Goal: Complete application form: Complete application form

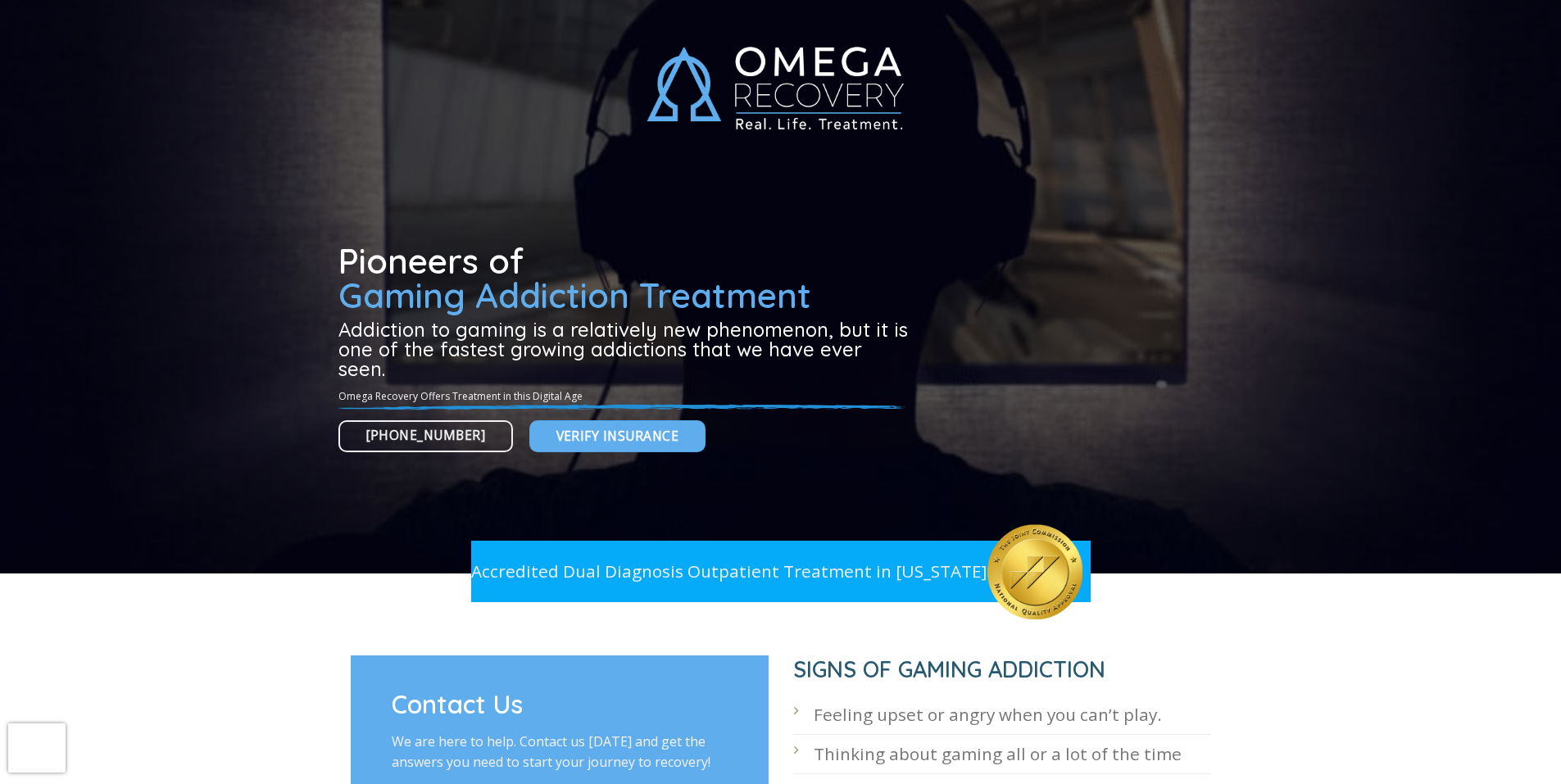
click at [494, 216] on div at bounding box center [780, 287] width 885 height 573
click at [494, 226] on div at bounding box center [780, 287] width 885 height 573
click at [494, 219] on div at bounding box center [780, 287] width 885 height 573
click at [467, 216] on div at bounding box center [780, 287] width 885 height 573
click at [637, 213] on div at bounding box center [780, 287] width 885 height 573
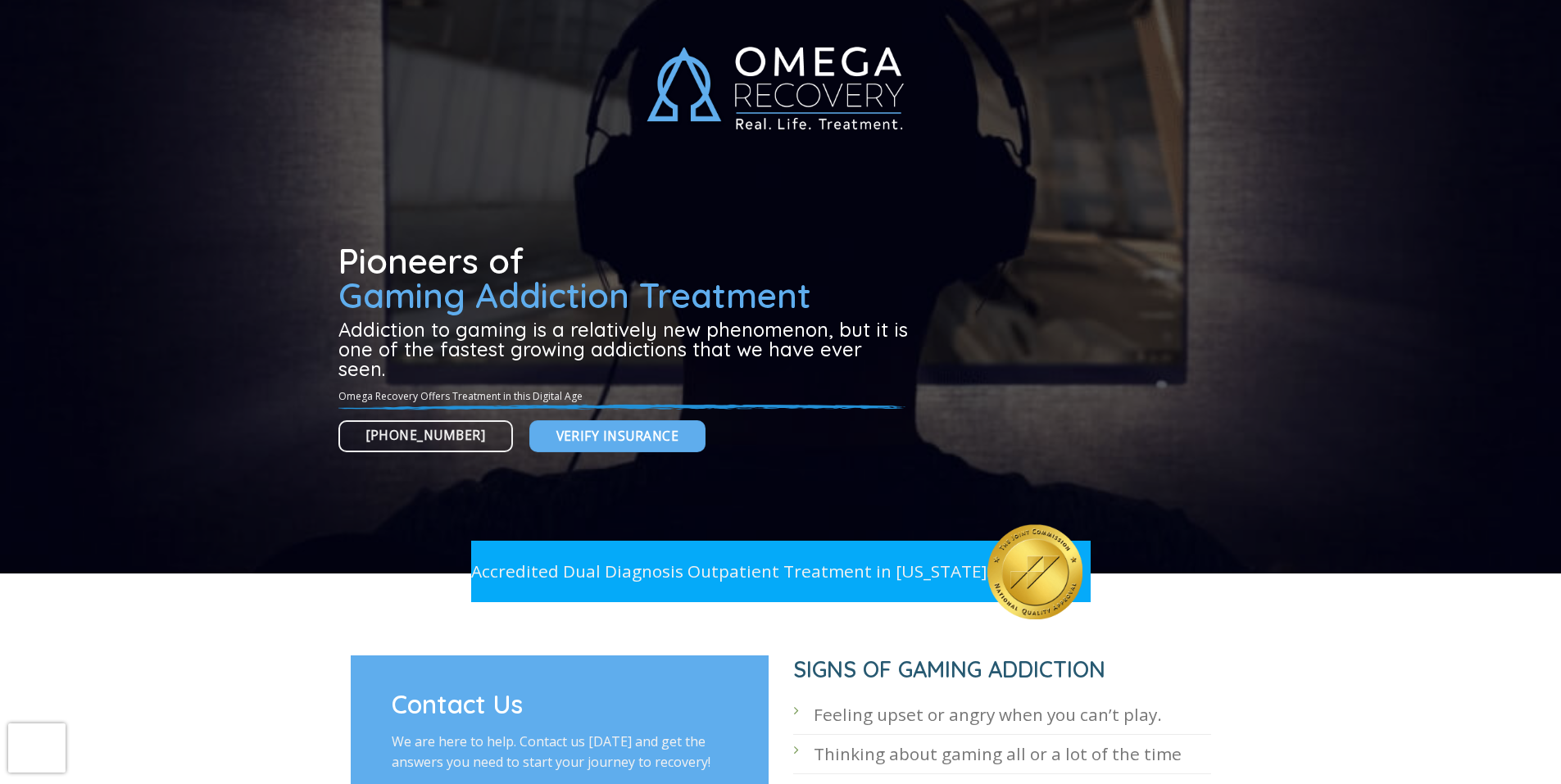
click at [637, 213] on div at bounding box center [780, 287] width 885 height 573
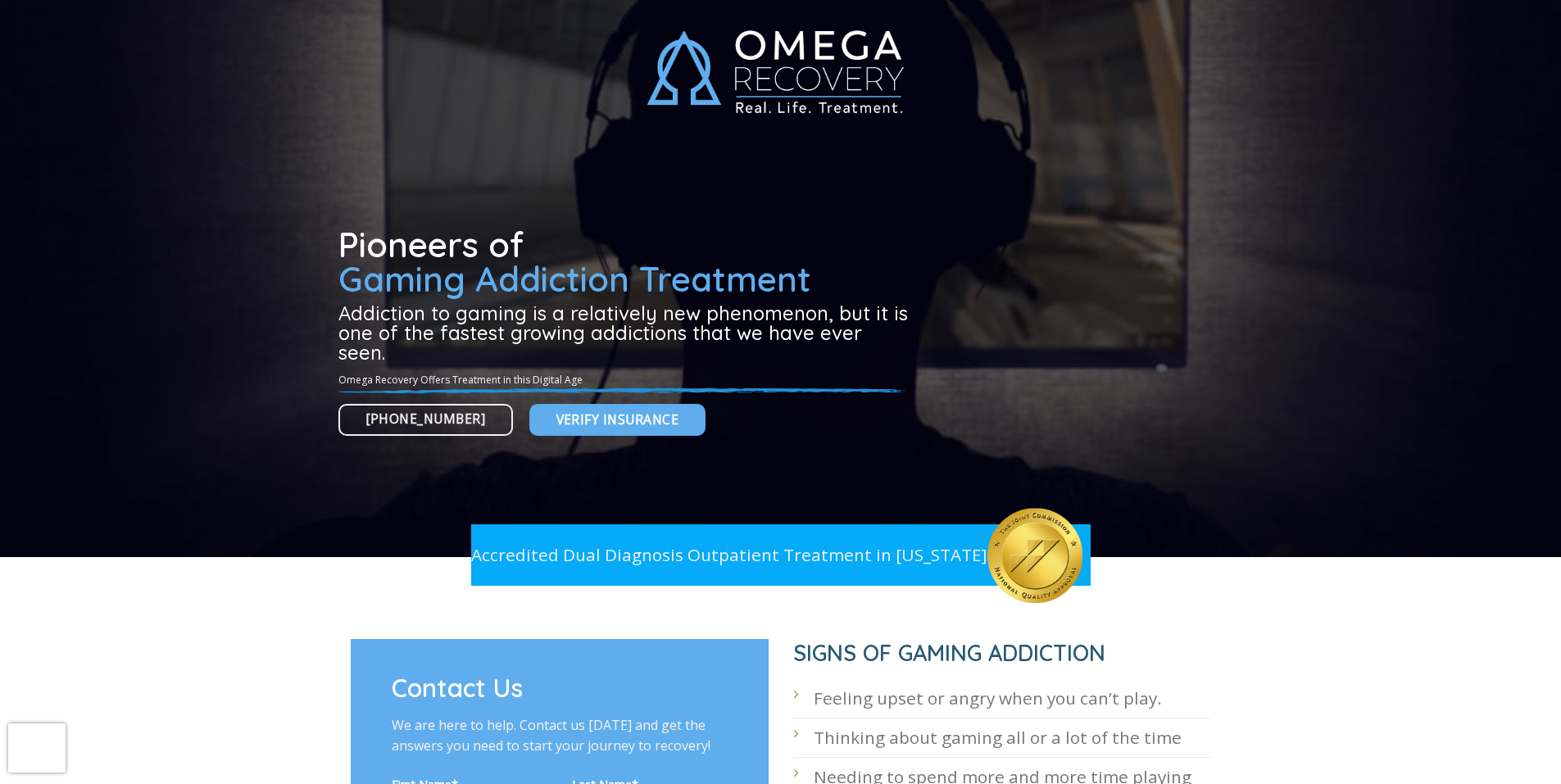
scroll to position [86, 0]
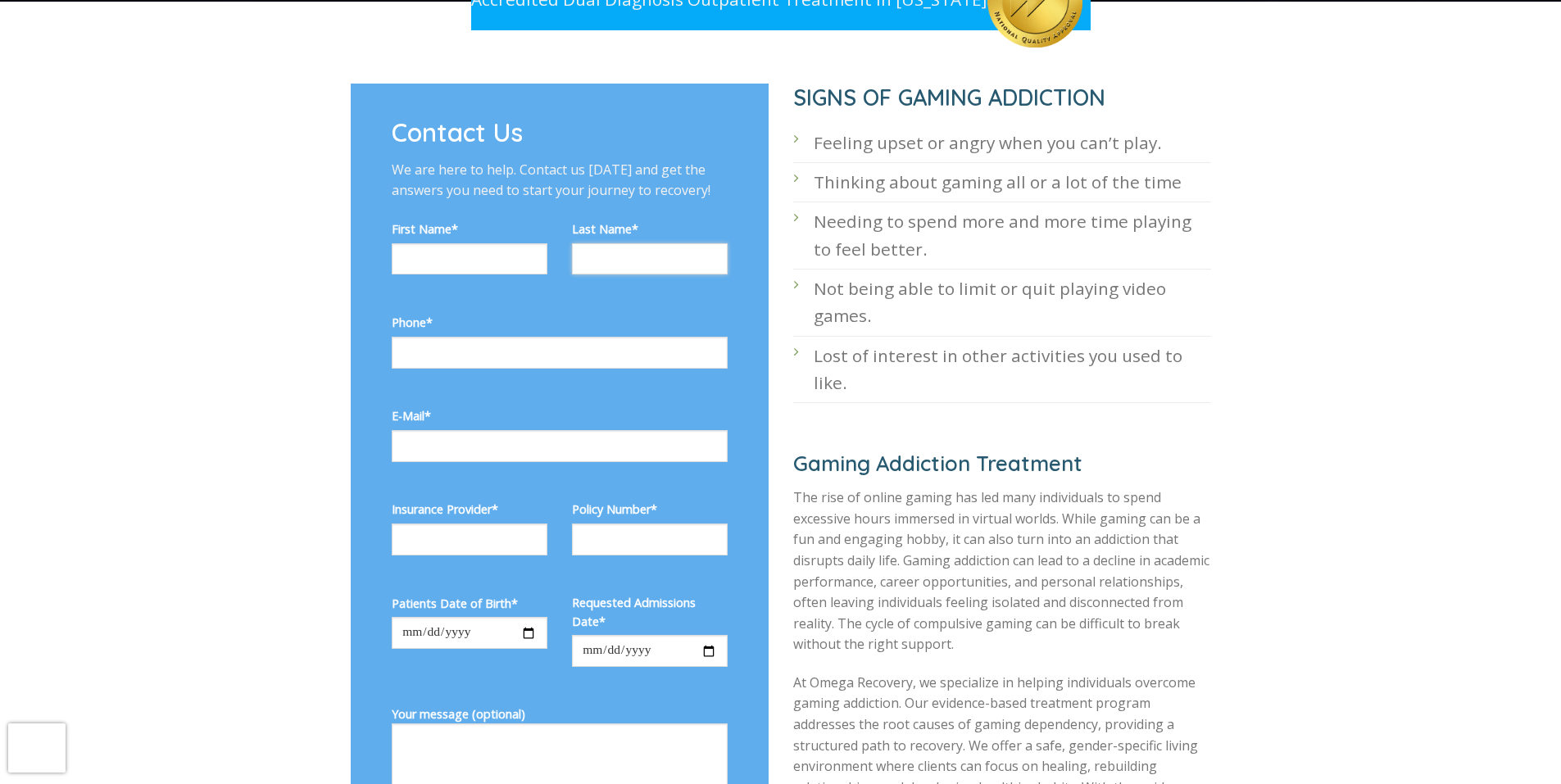
click at [618, 261] on input "Contact form" at bounding box center [650, 259] width 156 height 32
click at [620, 260] on input "Contact form" at bounding box center [650, 259] width 156 height 32
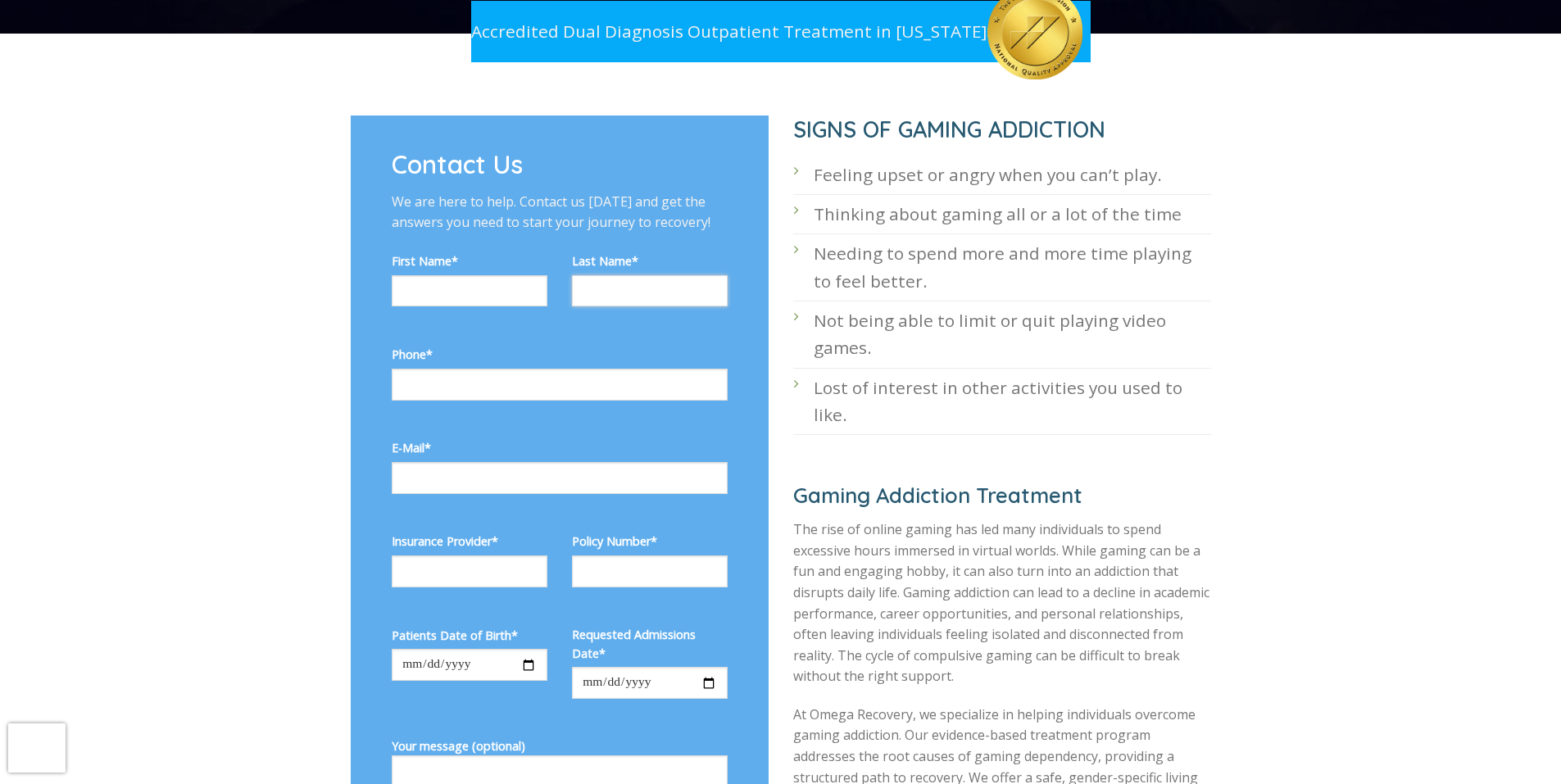
scroll to position [530, 0]
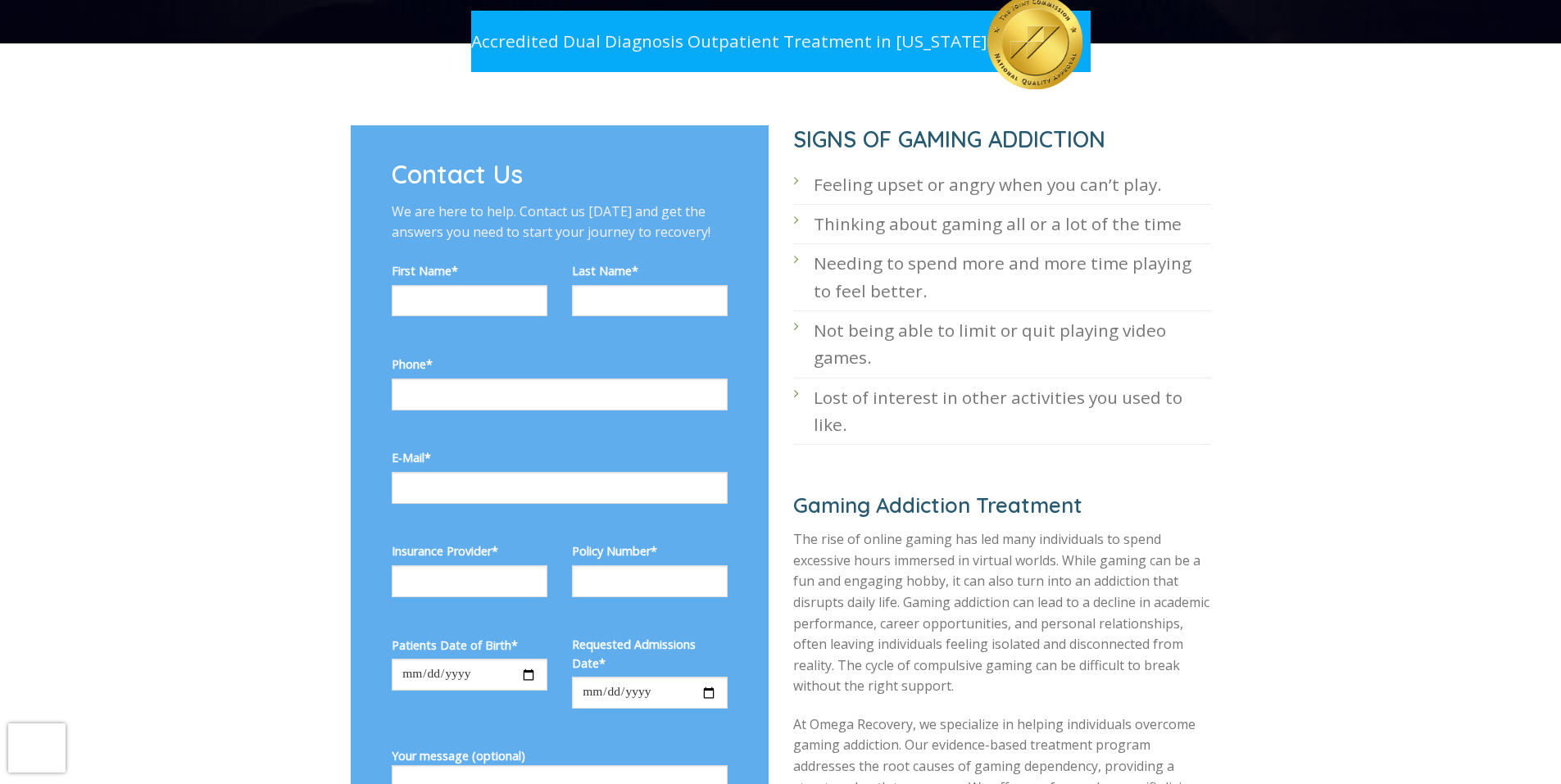
click at [620, 269] on label "Last Name*" at bounding box center [650, 270] width 156 height 19
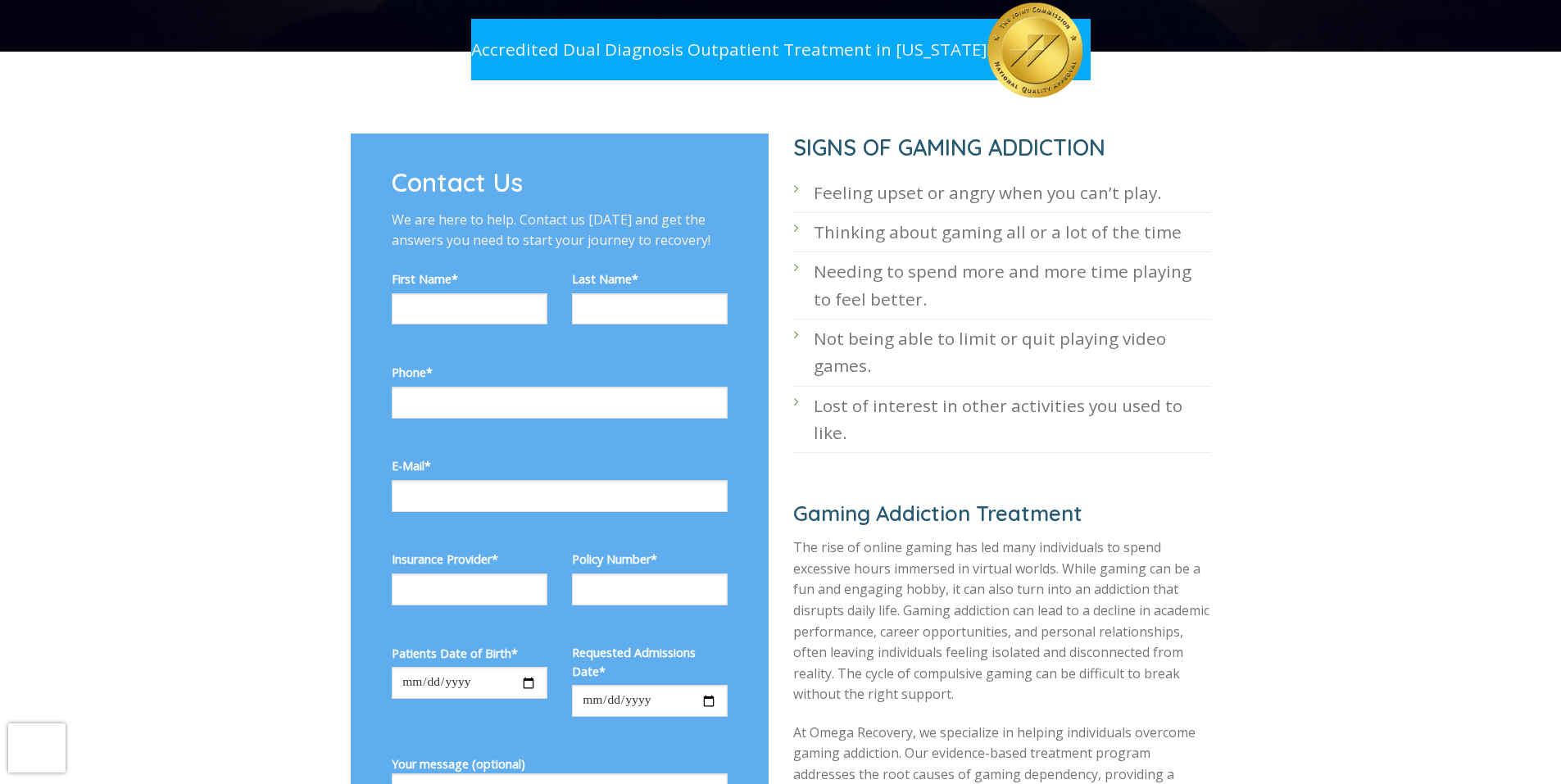
scroll to position [521, 0]
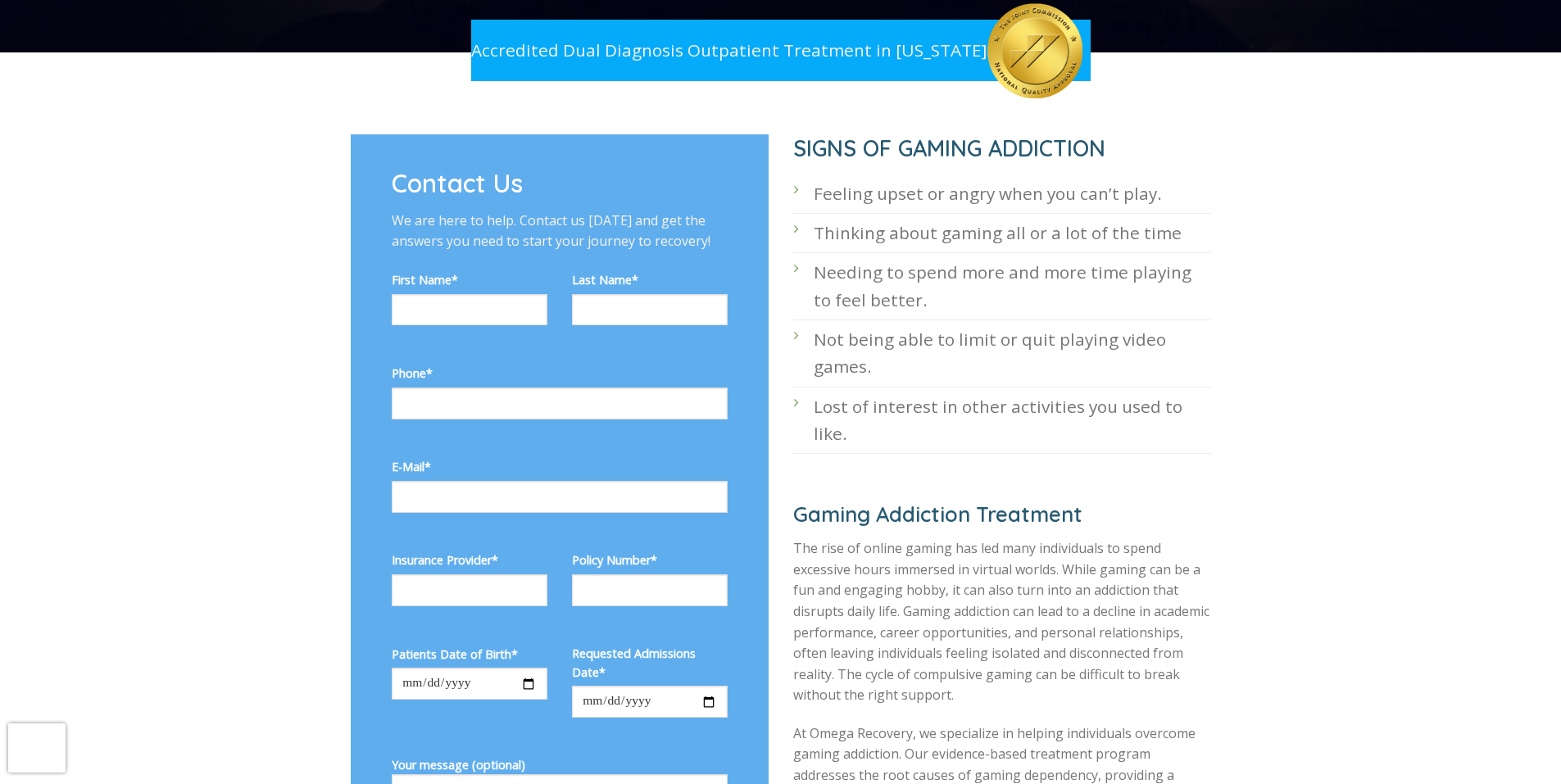
click at [620, 270] on label "Last Name*" at bounding box center [650, 279] width 156 height 19
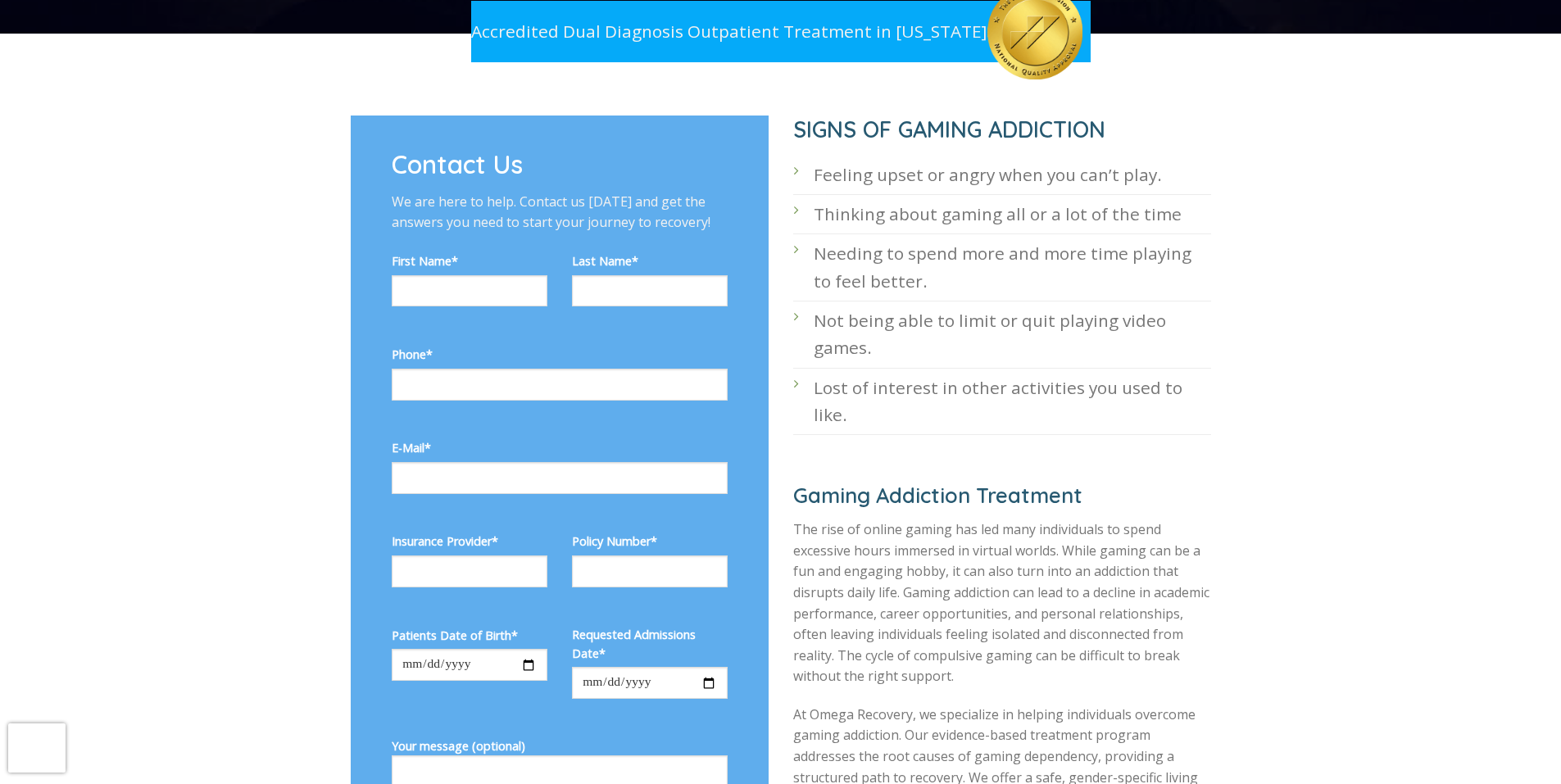
scroll to position [560, 0]
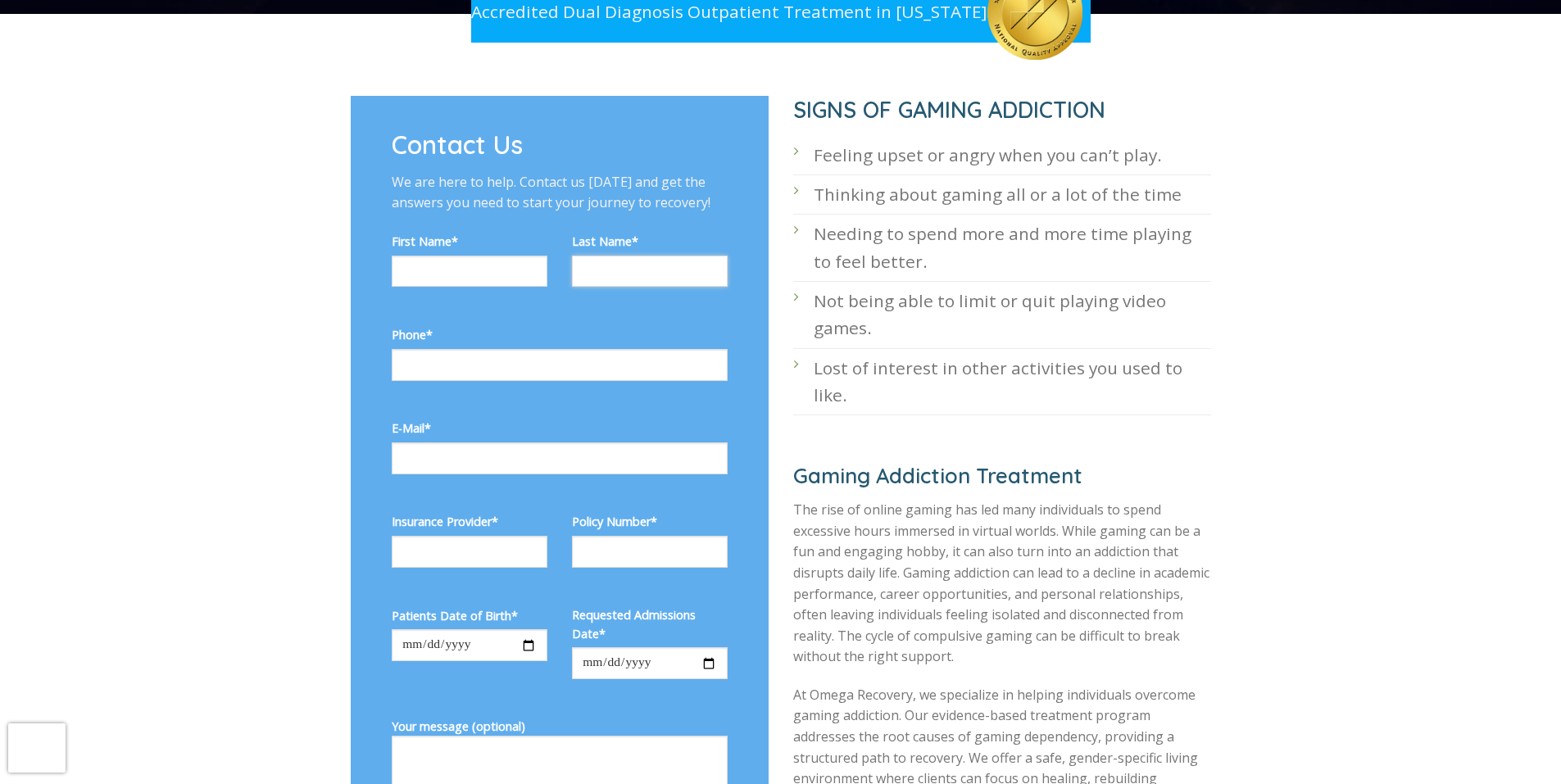
click at [620, 269] on input "Contact form" at bounding box center [650, 271] width 156 height 32
click at [619, 269] on input "Contact form" at bounding box center [650, 271] width 156 height 32
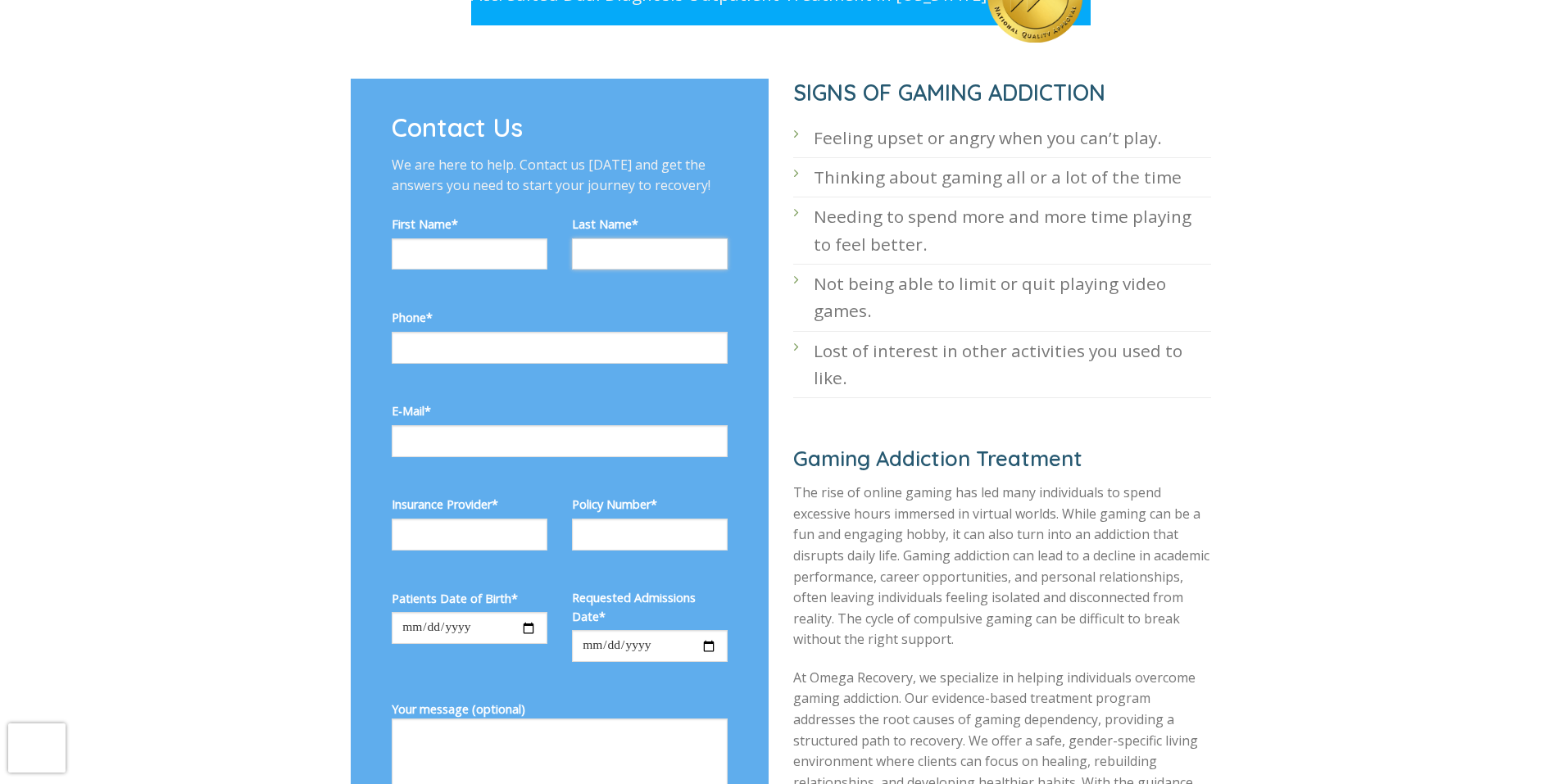
click at [619, 259] on input "Contact form" at bounding box center [650, 254] width 156 height 32
click at [622, 258] on input "Contact form" at bounding box center [650, 254] width 156 height 32
click at [620, 258] on input "Contact form" at bounding box center [650, 254] width 156 height 32
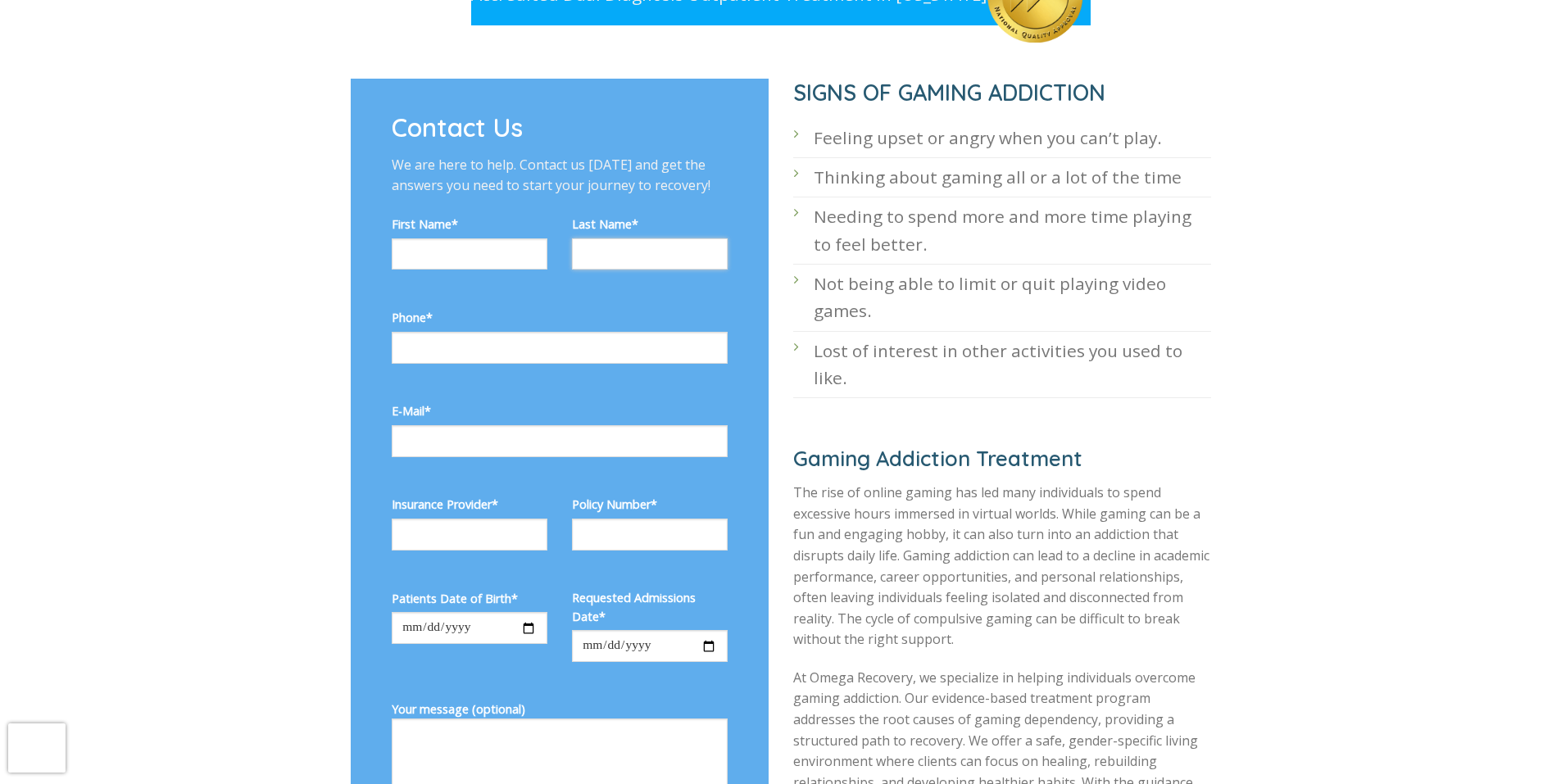
click at [620, 258] on input "Contact form" at bounding box center [650, 254] width 156 height 32
click at [620, 258] on input "Contact form" at bounding box center [650, 254] width 156 height 32
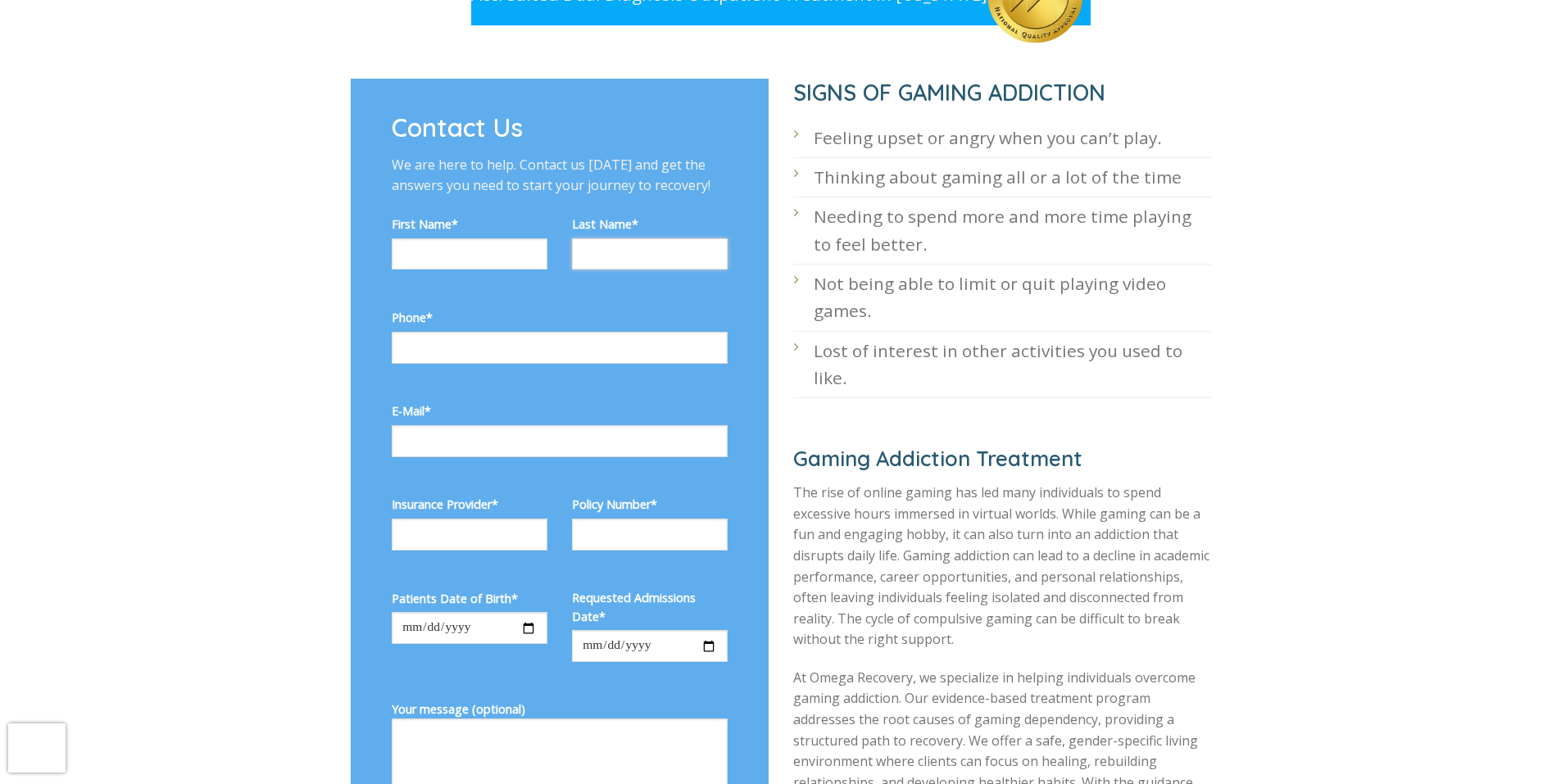
click at [620, 258] on input "Contact form" at bounding box center [650, 254] width 156 height 32
click at [620, 258] on input "Contact form" at bounding box center [650, 254] width 156 height 32
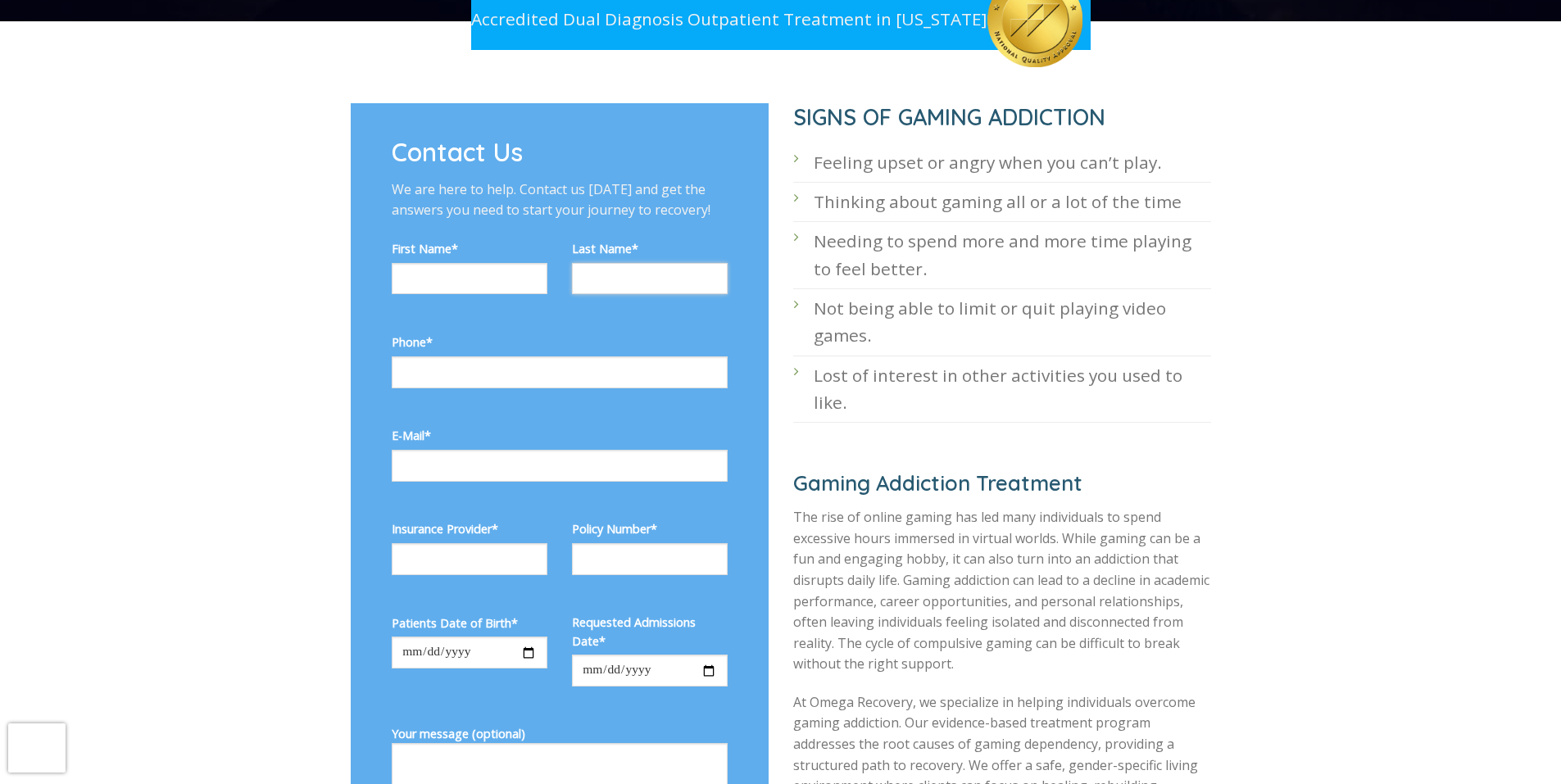
click at [620, 269] on input "Contact form" at bounding box center [650, 279] width 156 height 32
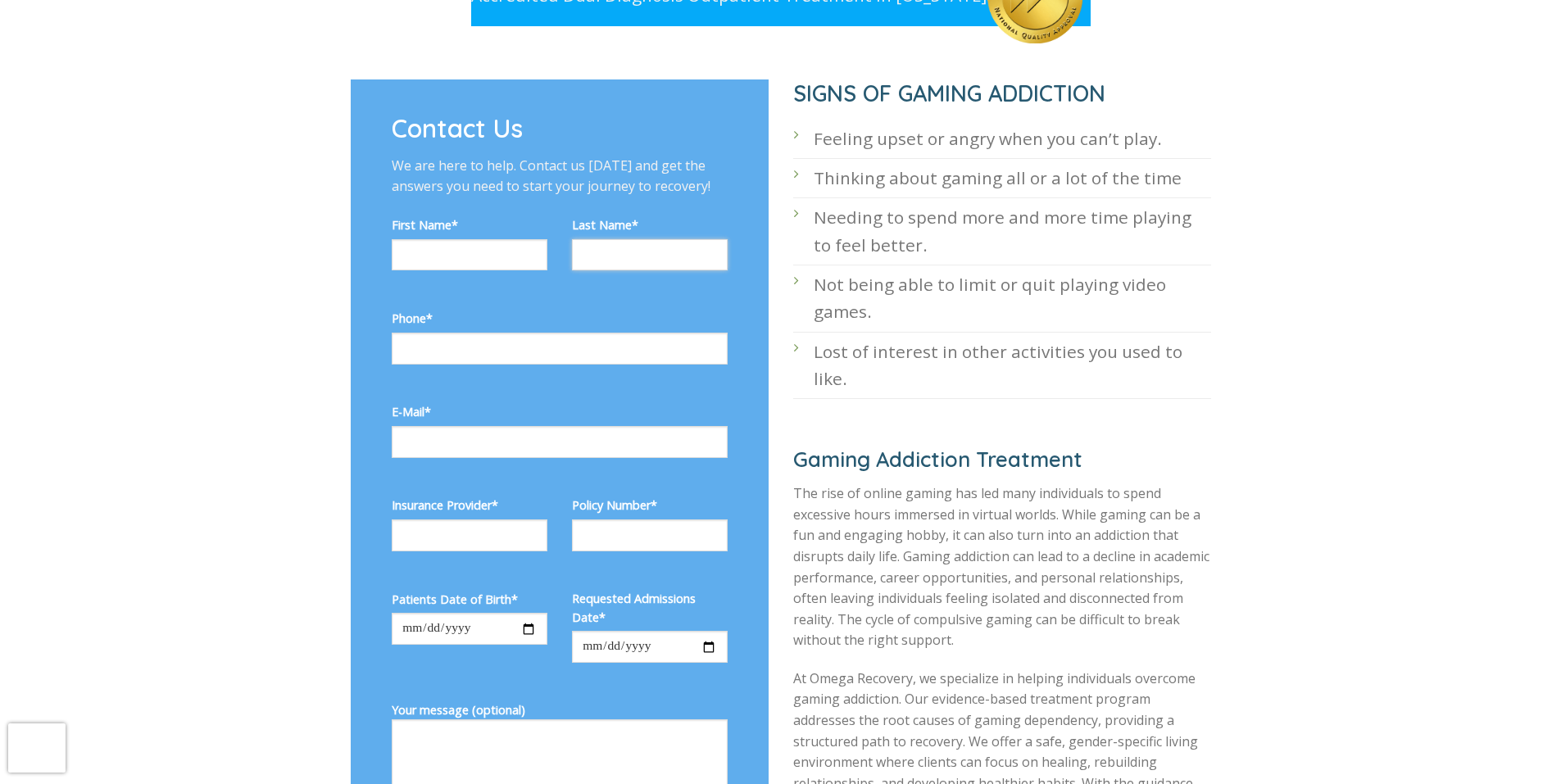
scroll to position [587, 0]
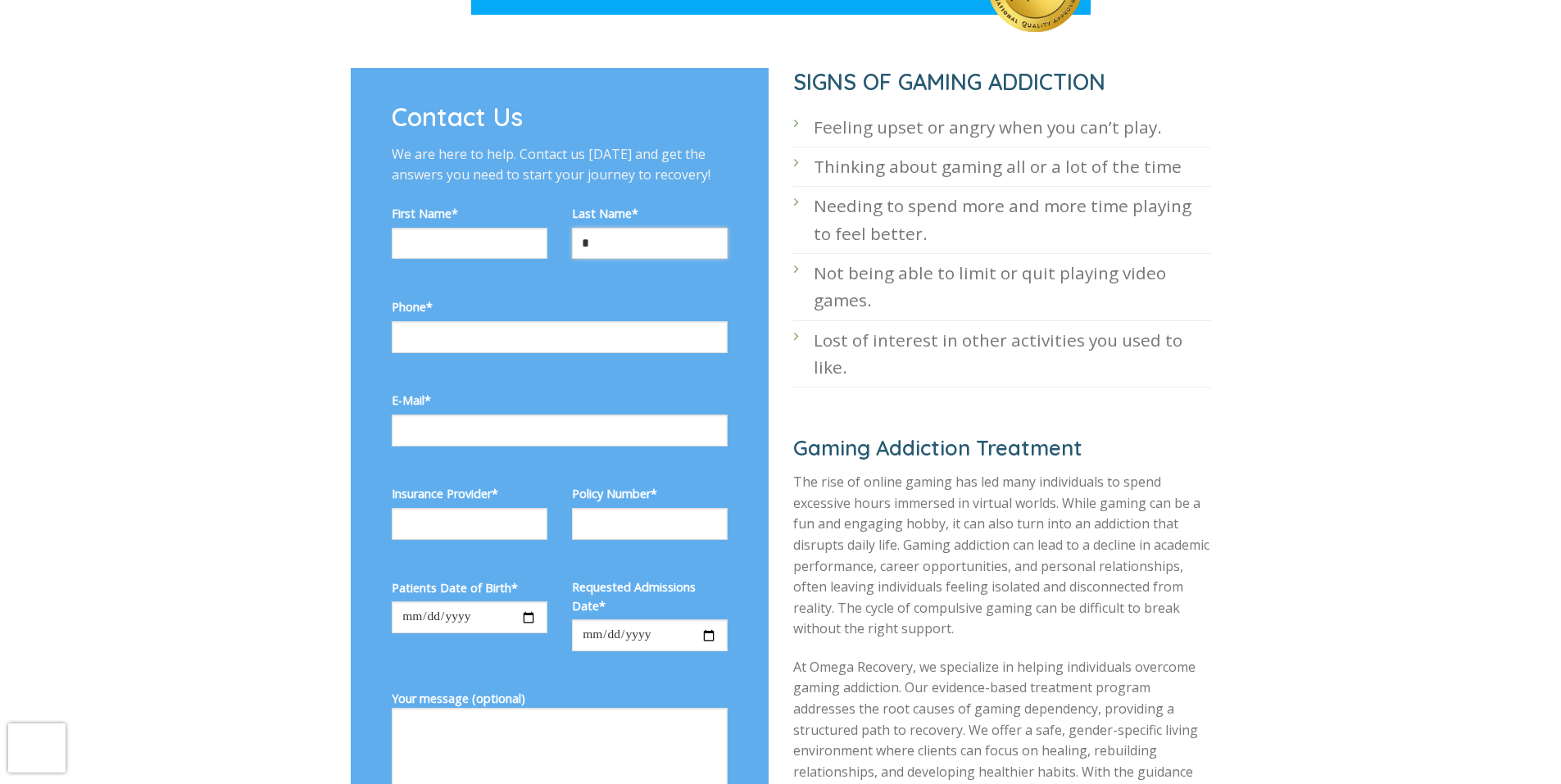
click at [643, 235] on input "*" at bounding box center [650, 244] width 156 height 32
click at [638, 236] on input "*" at bounding box center [650, 244] width 156 height 32
click at [642, 236] on input "*" at bounding box center [650, 244] width 156 height 32
click at [640, 236] on input "*" at bounding box center [650, 244] width 156 height 32
click at [642, 235] on input "*" at bounding box center [650, 244] width 156 height 32
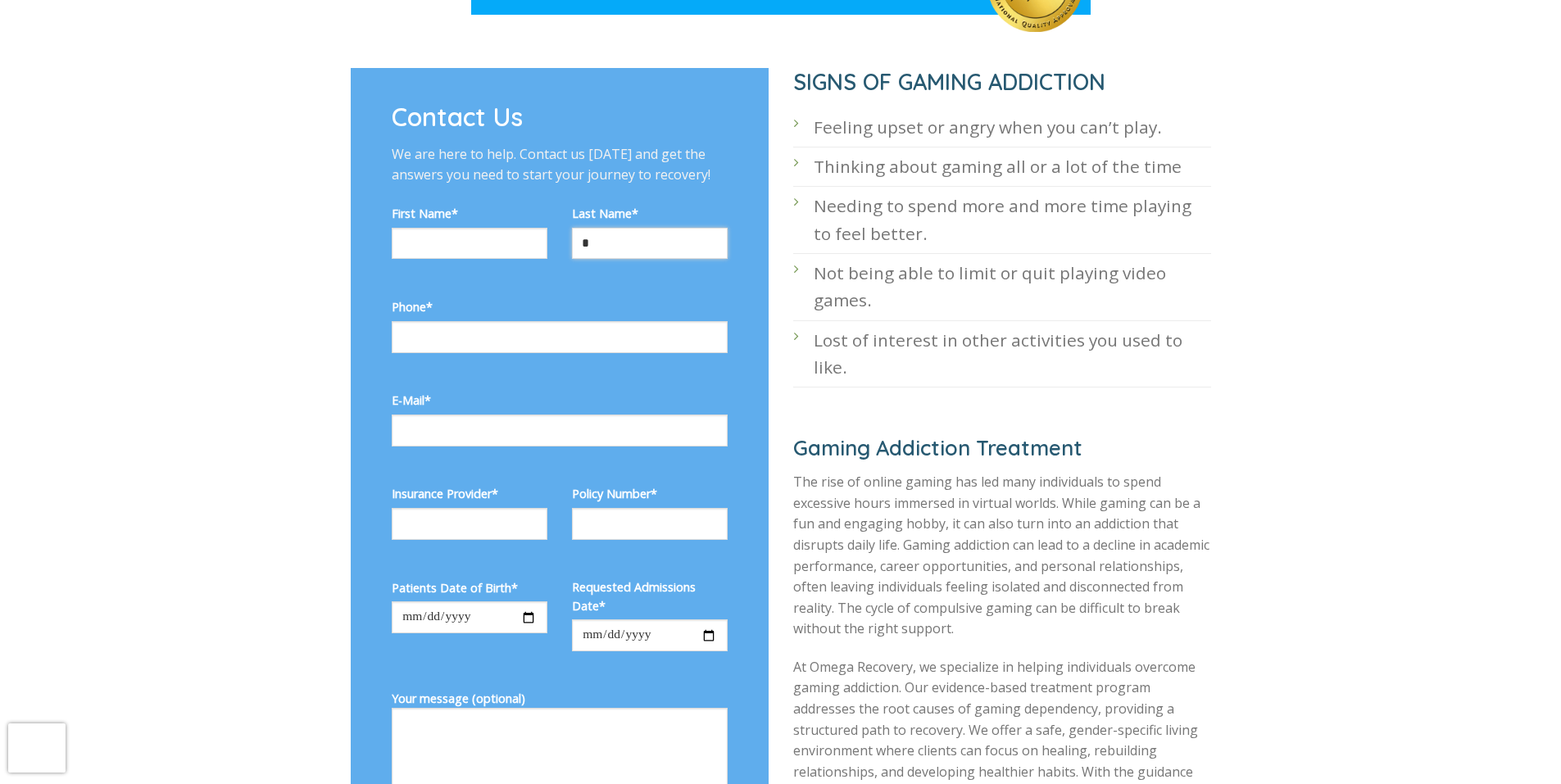
click at [642, 236] on input "*" at bounding box center [650, 244] width 156 height 32
click at [643, 236] on input "*" at bounding box center [650, 244] width 156 height 32
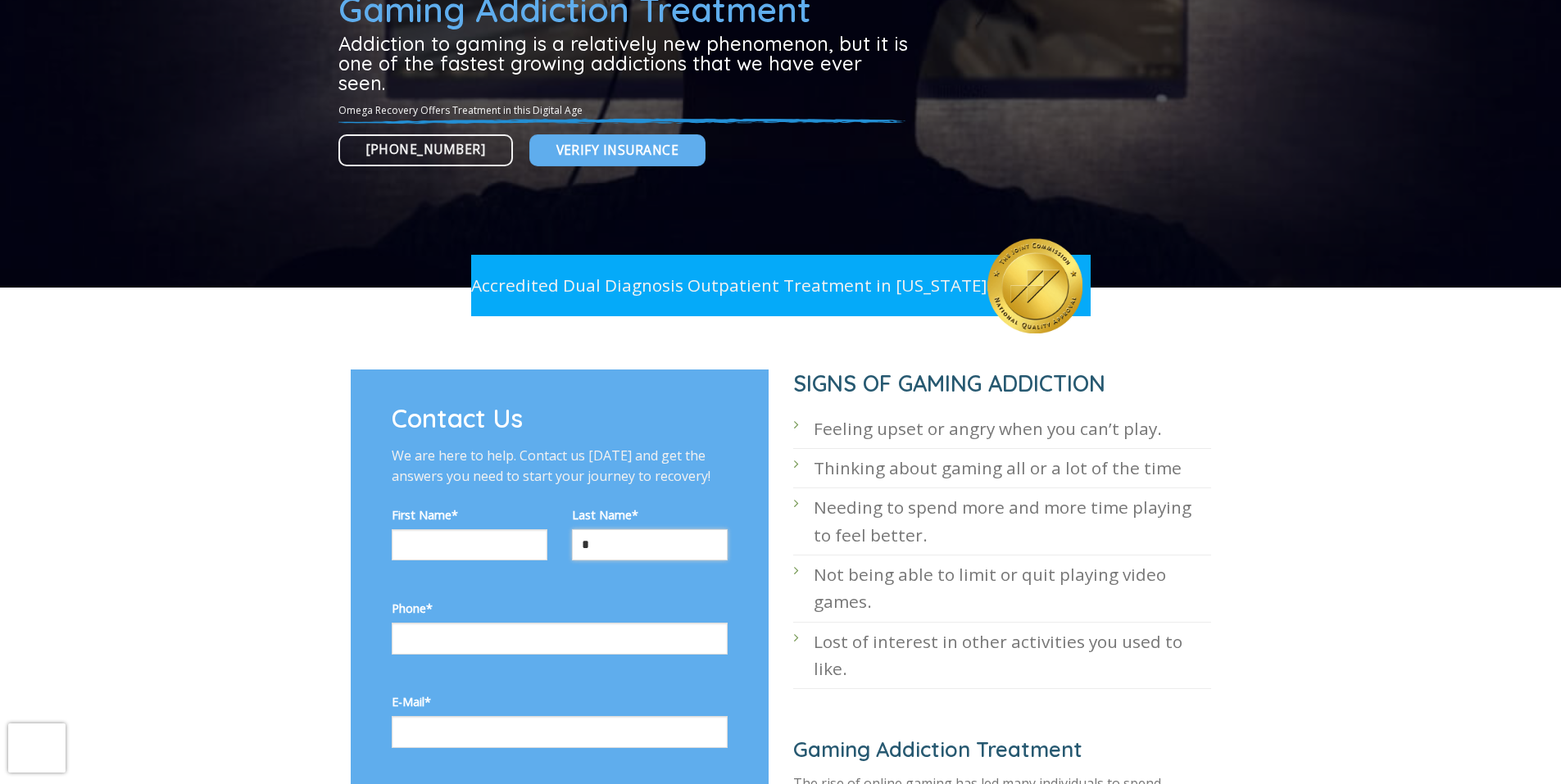
scroll to position [287, 0]
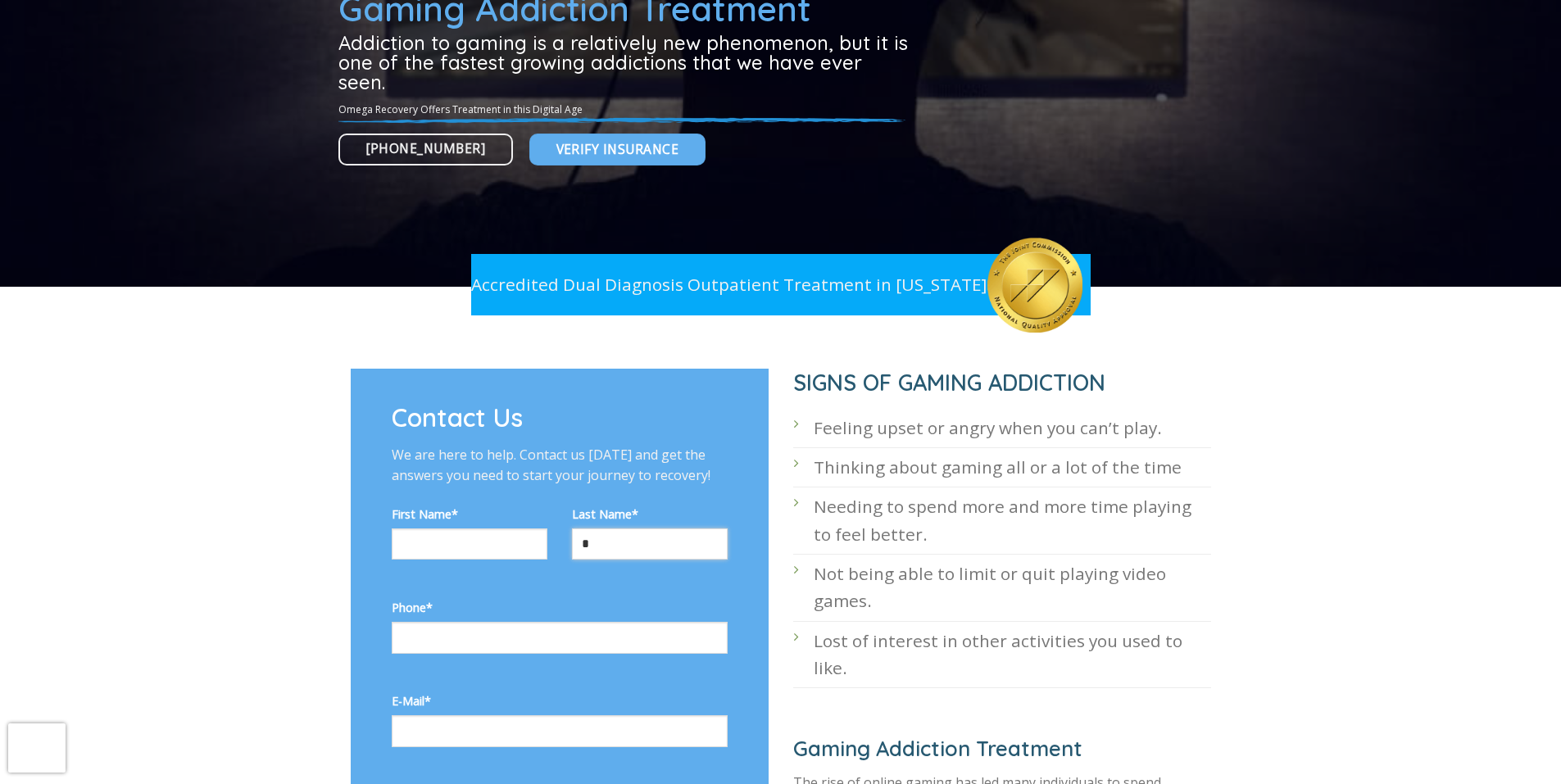
type input "*"
click at [648, 234] on div at bounding box center [780, 0] width 885 height 573
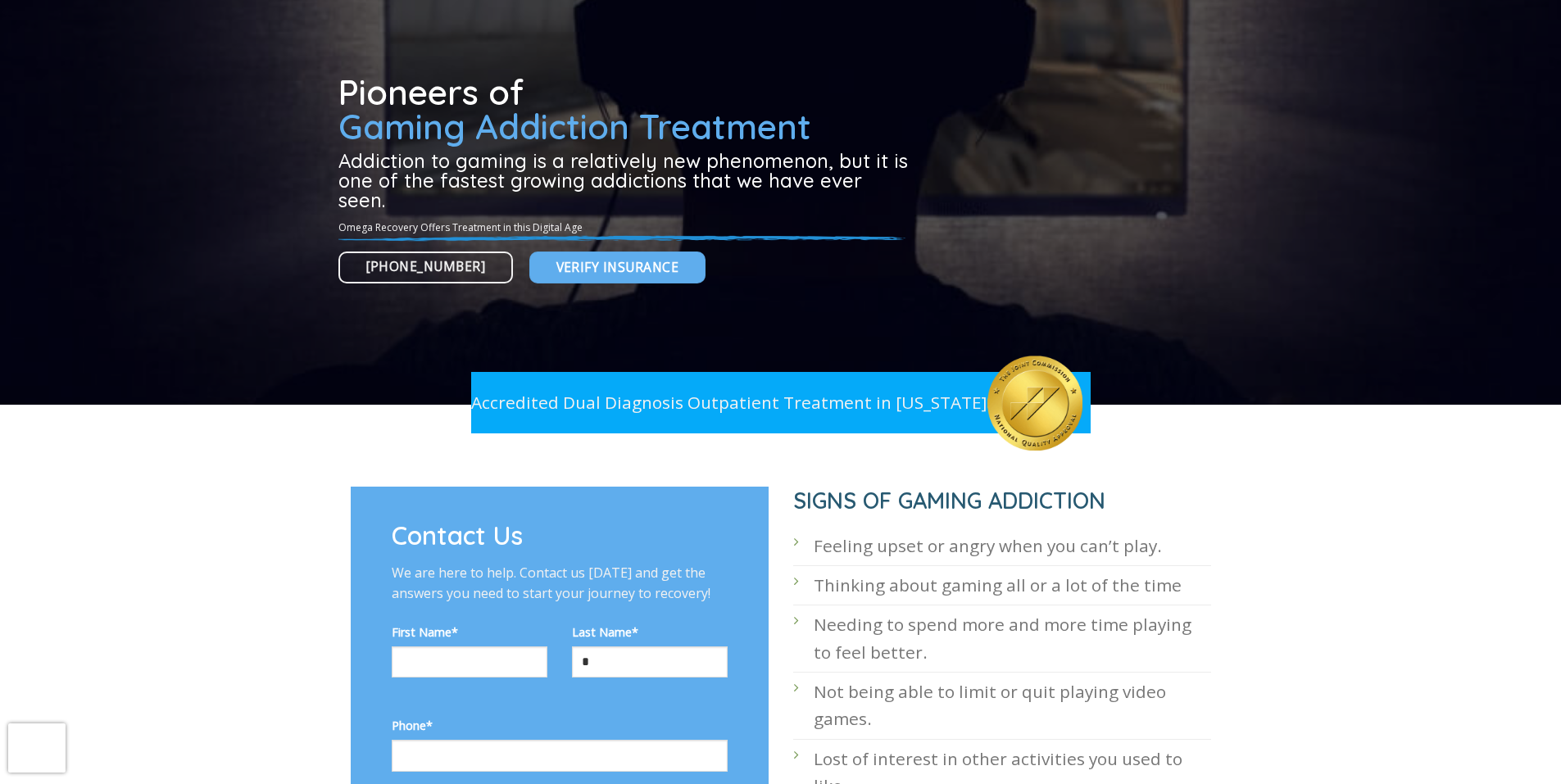
scroll to position [189, 0]
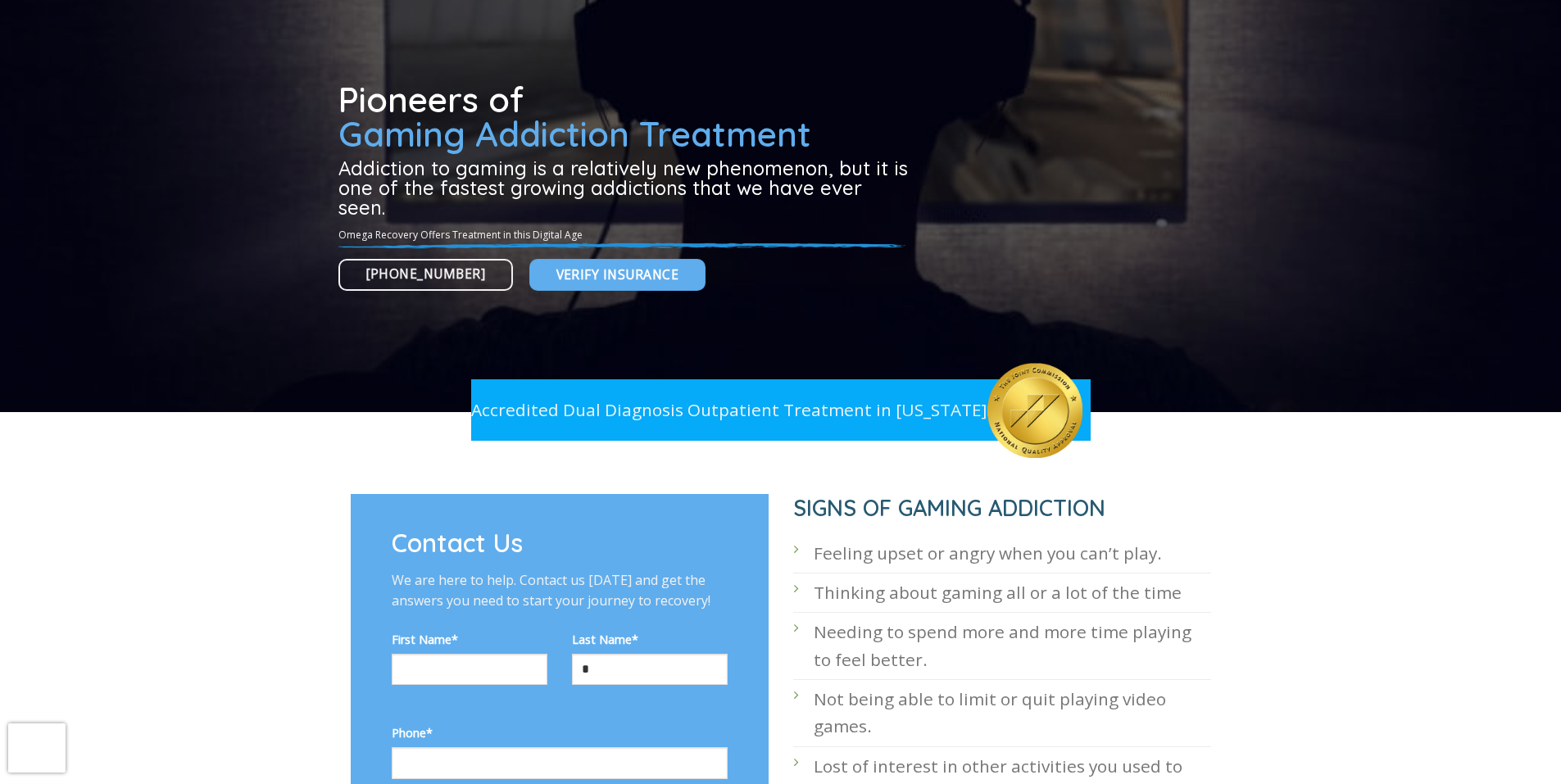
click at [648, 234] on p "Omega Recovery Offers Treatment in this Digital Age" at bounding box center [626, 235] width 576 height 16
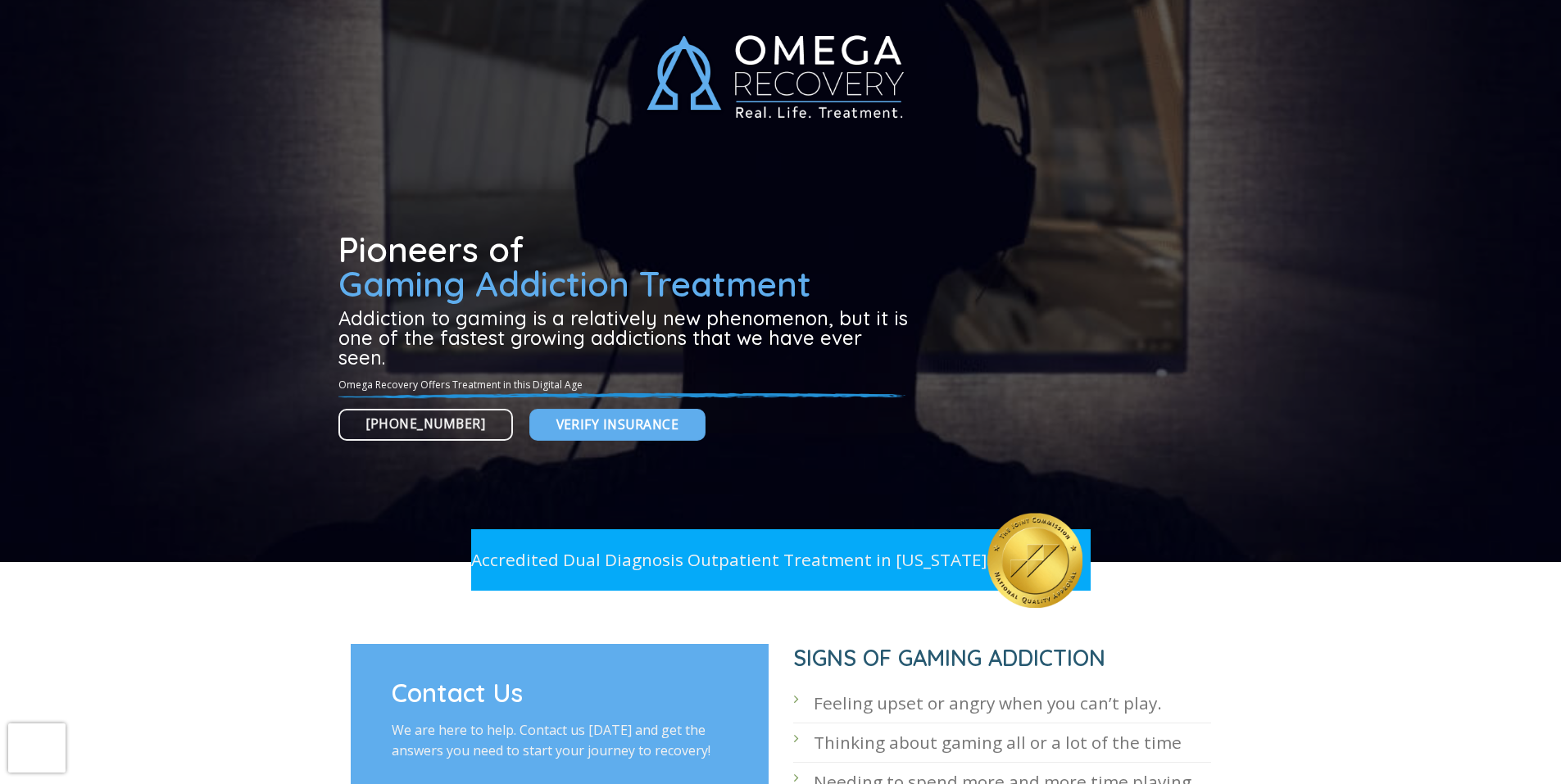
scroll to position [11, 0]
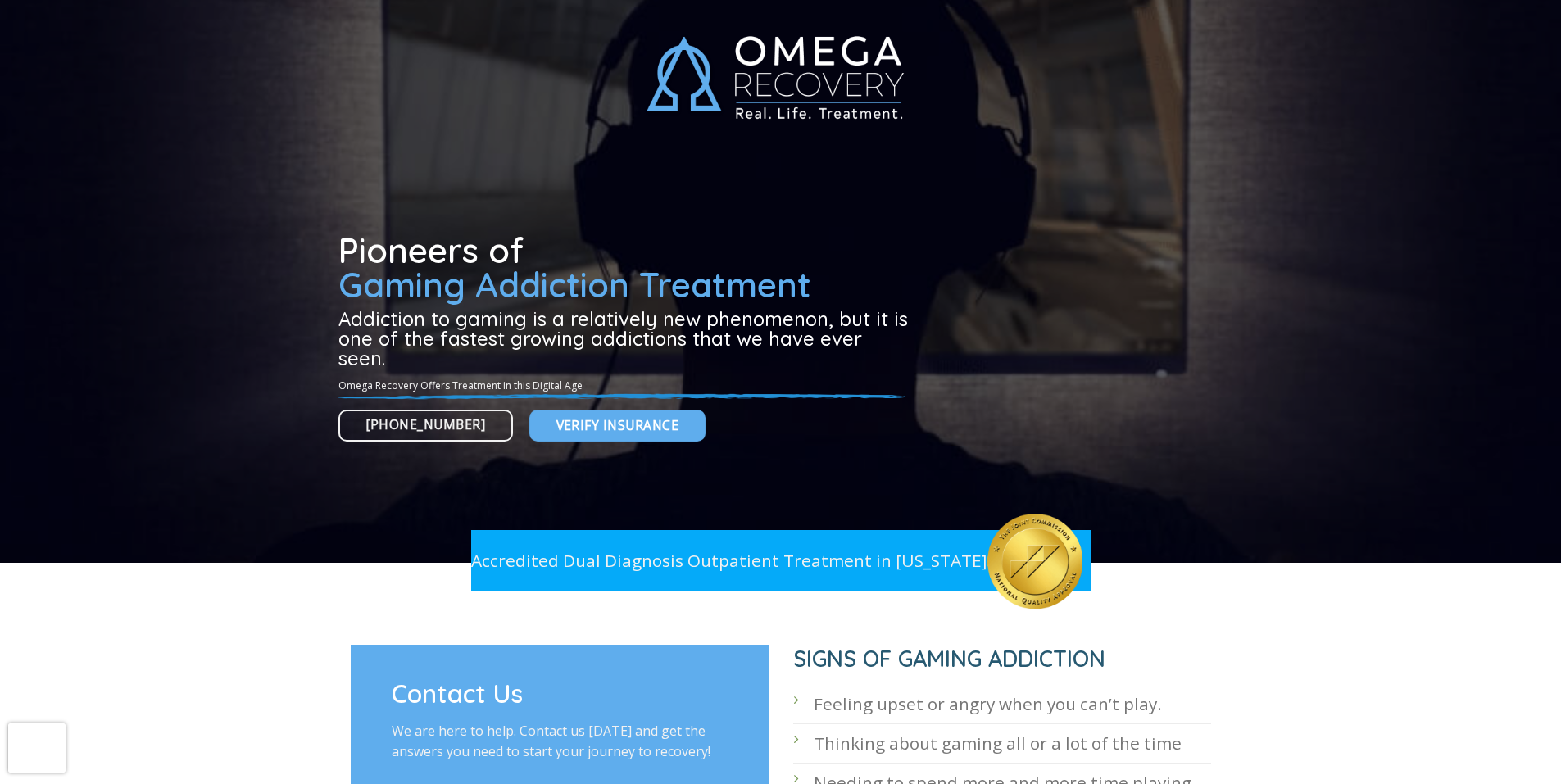
click at [646, 234] on h1 "Pioneers of Gaming Addiction Treatment" at bounding box center [626, 267] width 576 height 69
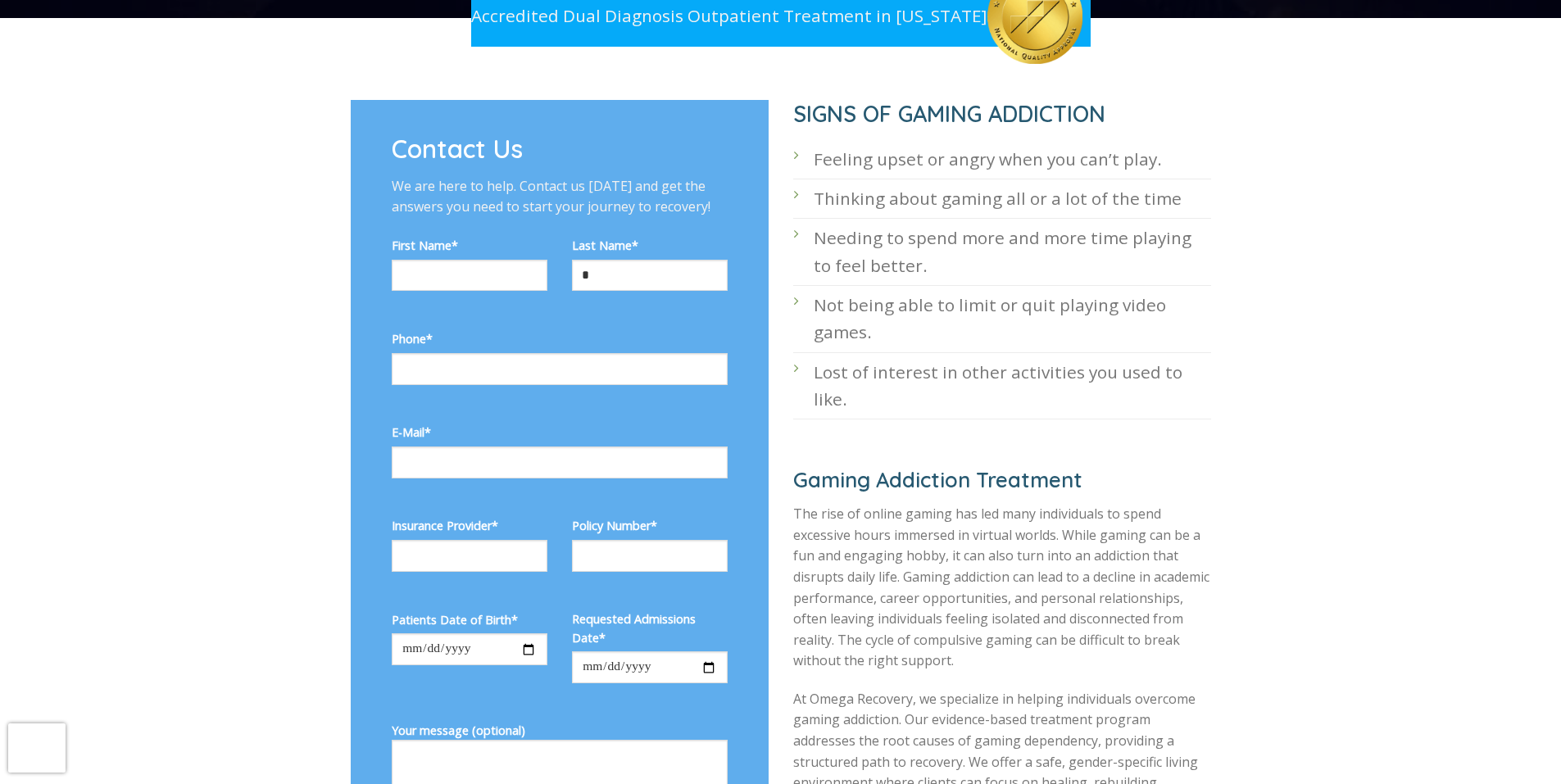
scroll to position [555, 0]
